Goal: Communication & Community: Answer question/provide support

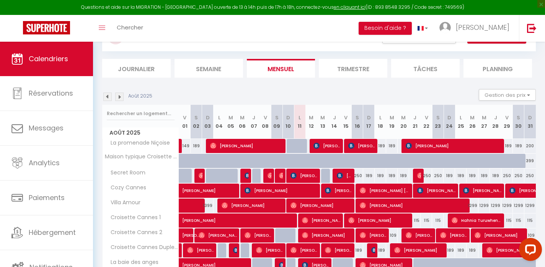
scroll to position [35, 0]
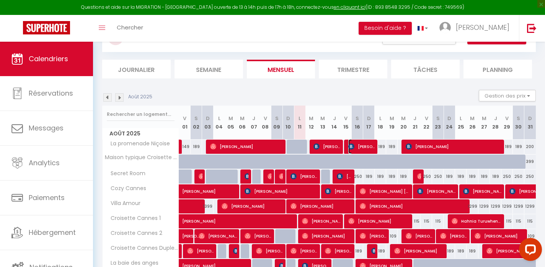
click at [364, 144] on span "[PERSON_NAME]" at bounding box center [361, 146] width 27 height 15
select select "OK"
select select "KO"
select select "1"
select select "0"
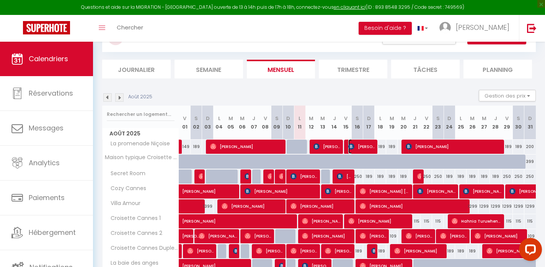
select select "1"
select select
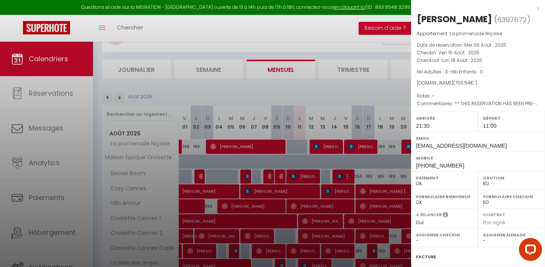
click at [364, 144] on div at bounding box center [272, 133] width 545 height 267
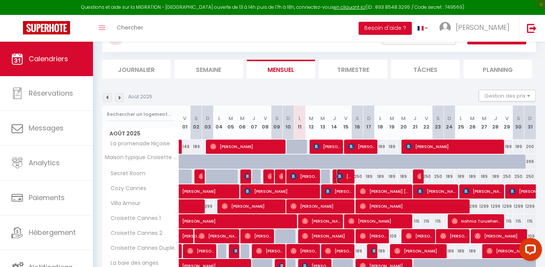
click at [350, 180] on span "[PERSON_NAME]" at bounding box center [344, 176] width 15 height 15
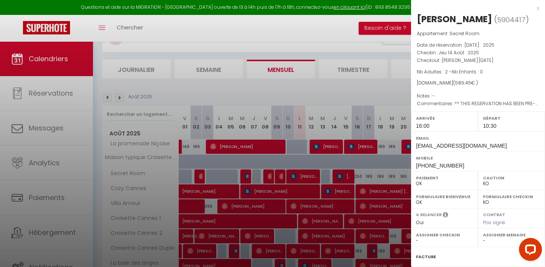
click at [350, 180] on div at bounding box center [272, 133] width 545 height 267
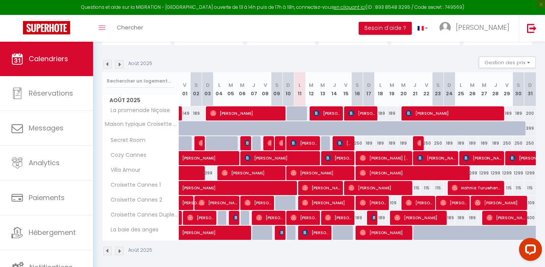
scroll to position [68, 0]
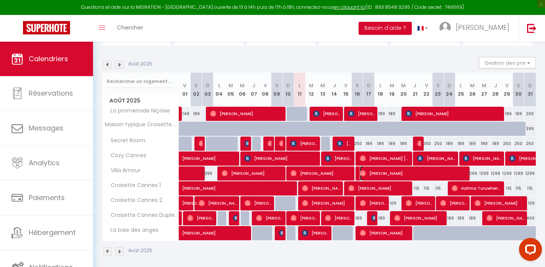
click at [375, 174] on span "[PERSON_NAME]" at bounding box center [413, 173] width 107 height 15
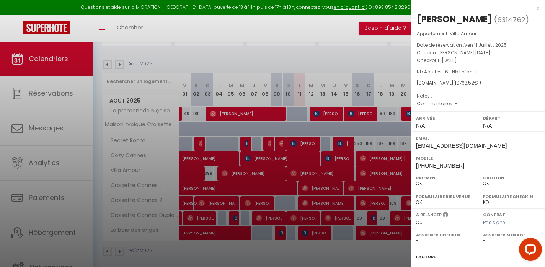
click at [374, 174] on div at bounding box center [272, 133] width 545 height 267
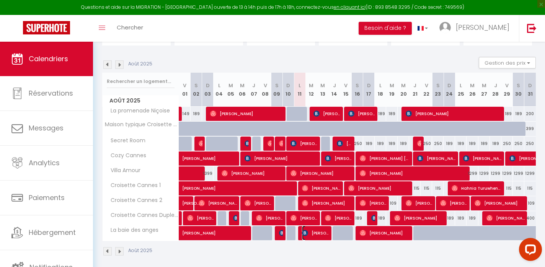
click at [314, 233] on span "[PERSON_NAME]" at bounding box center [315, 233] width 27 height 15
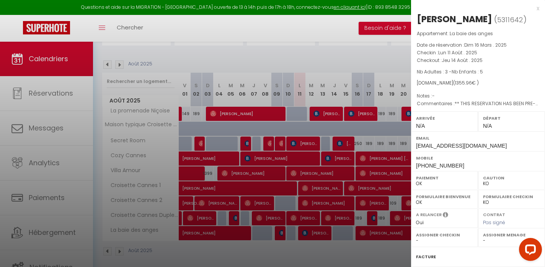
click at [373, 235] on div at bounding box center [272, 133] width 545 height 267
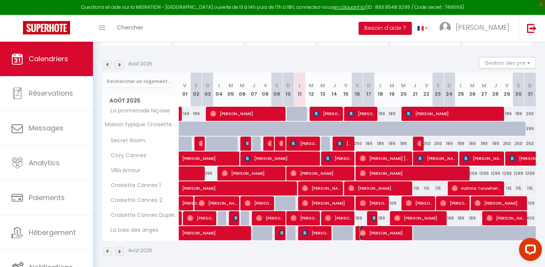
click at [373, 235] on span "[PERSON_NAME]" at bounding box center [385, 233] width 50 height 15
select select "OK"
select select "1"
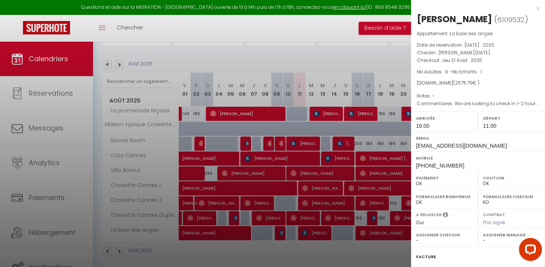
click at [373, 235] on div at bounding box center [272, 133] width 545 height 267
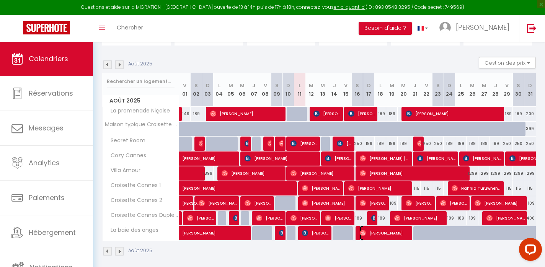
click at [367, 234] on span "[PERSON_NAME]" at bounding box center [385, 233] width 50 height 15
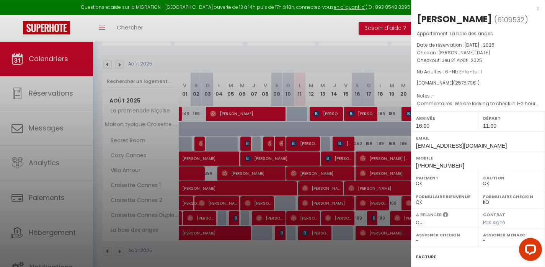
click at [366, 235] on div at bounding box center [272, 133] width 545 height 267
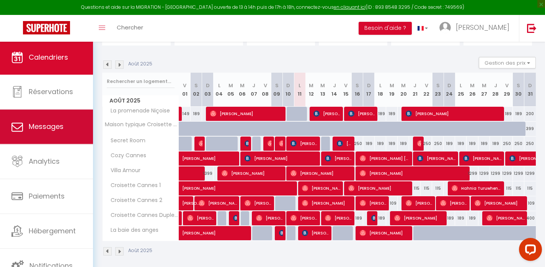
click at [63, 126] on link "Messages" at bounding box center [46, 126] width 93 height 34
select select "message"
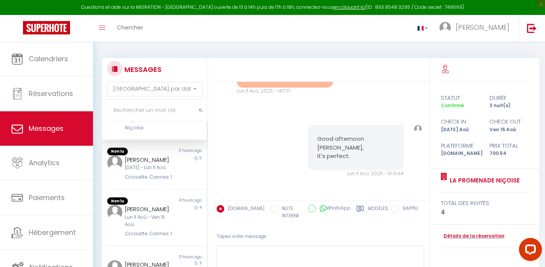
scroll to position [45, 0]
click at [158, 164] on div "[PERSON_NAME]" at bounding box center [150, 159] width 51 height 9
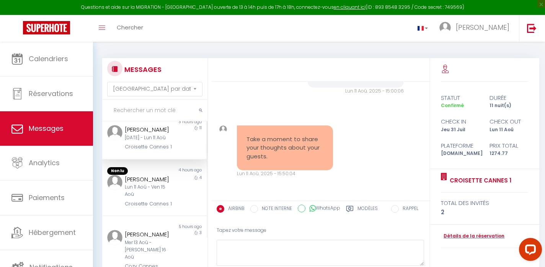
scroll to position [74, 0]
click at [155, 183] on div "[PERSON_NAME]" at bounding box center [150, 178] width 51 height 9
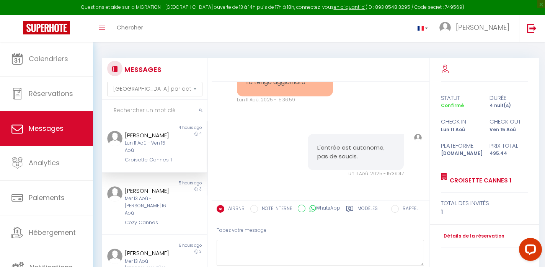
scroll to position [115, 0]
click at [154, 196] on div "[PERSON_NAME]" at bounding box center [150, 191] width 51 height 9
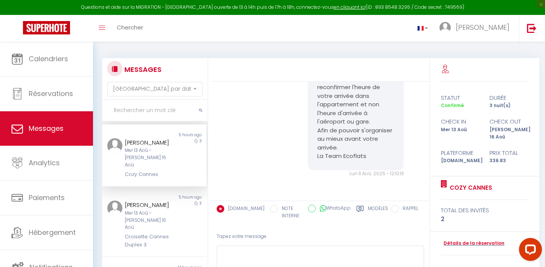
scroll to position [163, 0]
click at [147, 216] on div "Mer 13 Aoû - [PERSON_NAME] 16 Aoû" at bounding box center [150, 221] width 51 height 22
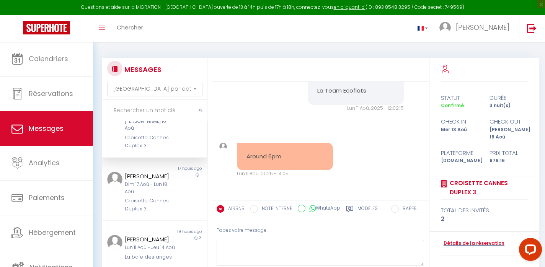
scroll to position [269, 0]
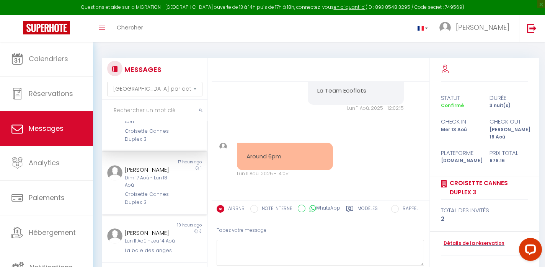
click at [146, 195] on div "Croisette Cannes Duplex 3" at bounding box center [150, 199] width 51 height 16
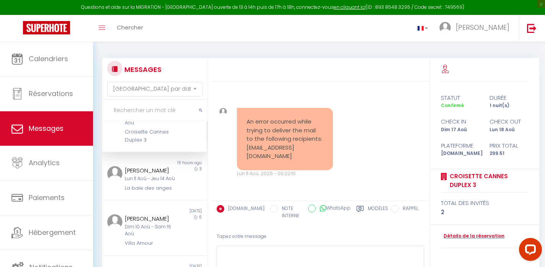
scroll to position [333, 0]
click at [146, 174] on div "Lun 11 Aoû - Jeu 14 Aoû" at bounding box center [150, 177] width 51 height 7
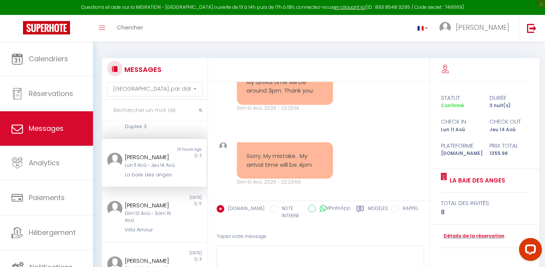
scroll to position [344, 0]
click at [149, 205] on div "[PERSON_NAME]" at bounding box center [150, 206] width 51 height 9
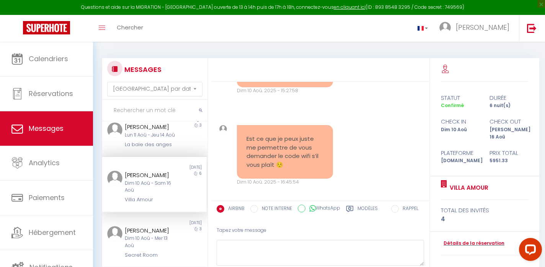
scroll to position [375, 0]
click at [152, 252] on div "Secret Room" at bounding box center [150, 256] width 51 height 8
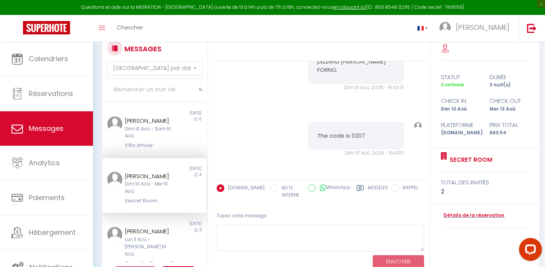
scroll to position [20, 0]
click at [152, 230] on div "[PERSON_NAME]" at bounding box center [150, 231] width 51 height 9
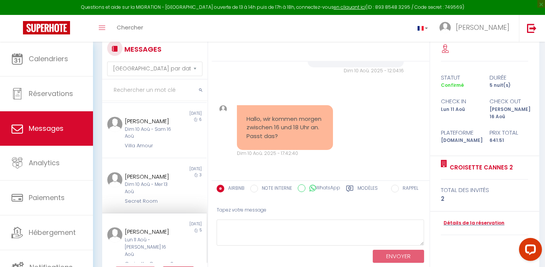
scroll to position [45, 0]
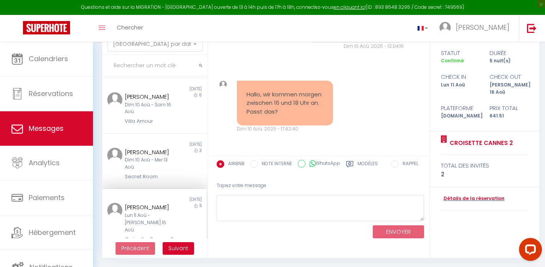
click at [165, 217] on div "Lun 11 Aoû - [PERSON_NAME] 16 Aoû" at bounding box center [150, 223] width 51 height 22
click at [181, 245] on span "Suivant" at bounding box center [178, 249] width 20 height 8
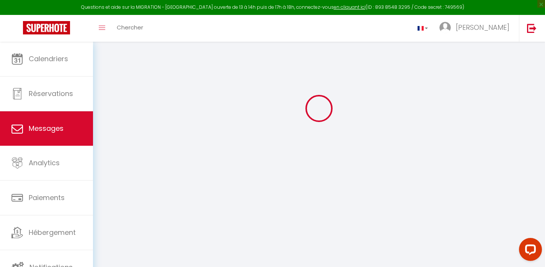
scroll to position [42, 0]
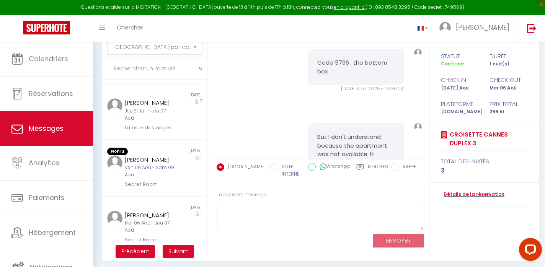
scroll to position [2963, 0]
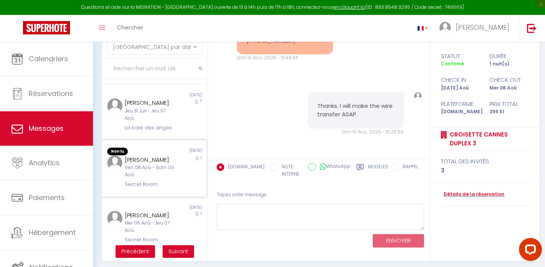
click at [155, 165] on div "[PERSON_NAME]" at bounding box center [150, 159] width 51 height 9
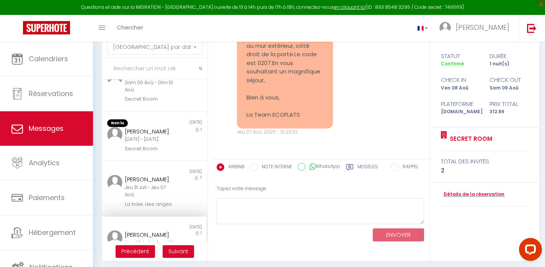
scroll to position [331, 0]
click at [152, 145] on div "[DATE] - [DATE]" at bounding box center [150, 140] width 51 height 7
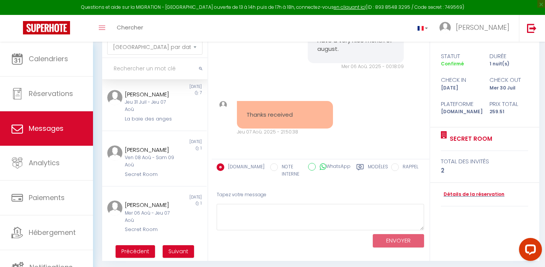
scroll to position [45, 0]
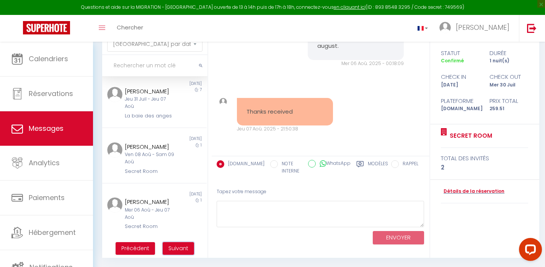
click at [178, 245] on span "Suivant" at bounding box center [178, 249] width 20 height 8
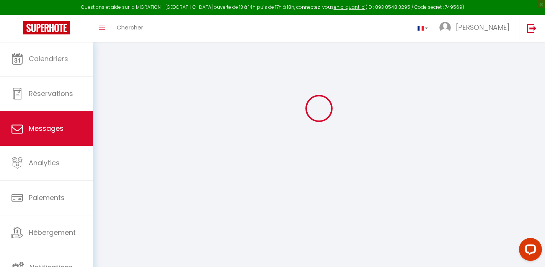
scroll to position [42, 0]
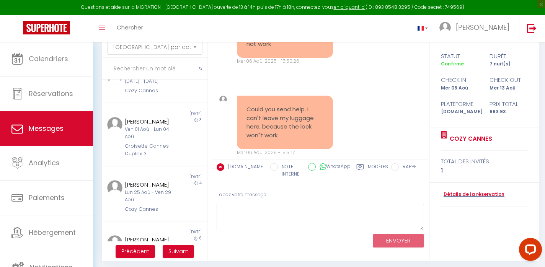
scroll to position [246, 0]
